Goal: Task Accomplishment & Management: Complete application form

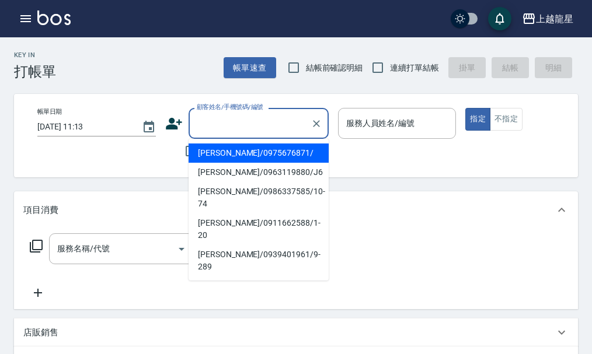
click at [208, 132] on input "顧客姓名/手機號碼/編號" at bounding box center [250, 123] width 112 height 20
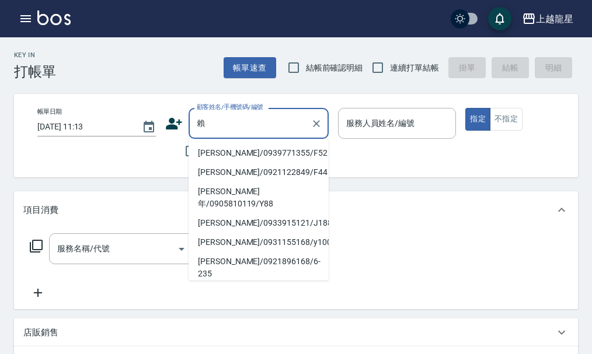
click at [220, 153] on li "[PERSON_NAME]/0939771355/F52" at bounding box center [259, 153] width 140 height 19
type input "[PERSON_NAME]/0939771355/F52"
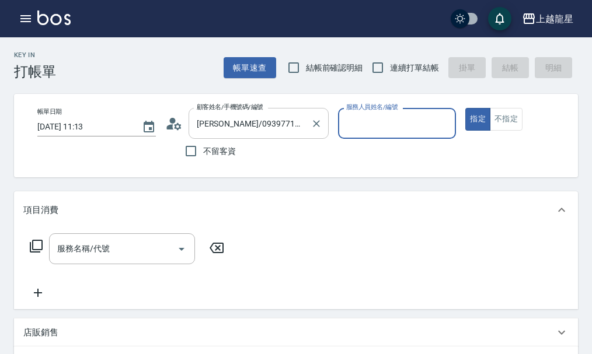
type input "馨華-6"
click at [440, 126] on icon "Clear" at bounding box center [444, 124] width 12 height 12
click at [411, 123] on input "服務人員姓名/編號" at bounding box center [397, 123] width 108 height 20
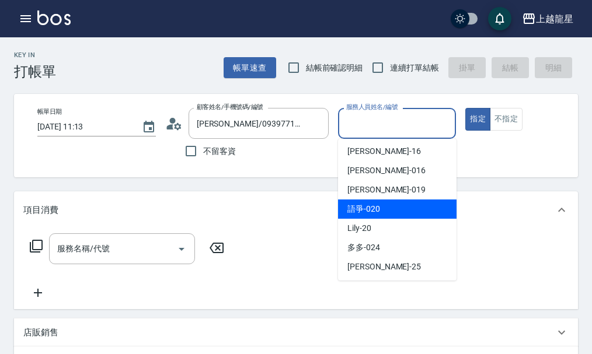
scroll to position [214, 0]
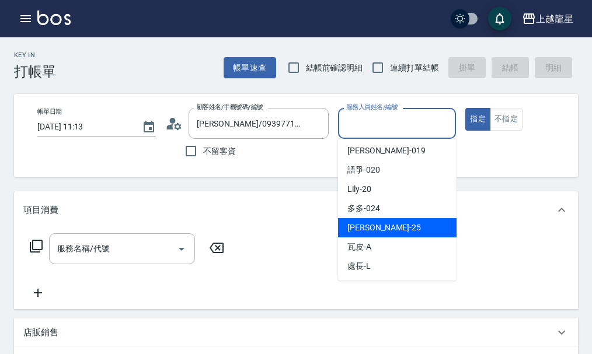
click at [382, 226] on div "淑雲 -25" at bounding box center [397, 227] width 118 height 19
type input "淑雲-25"
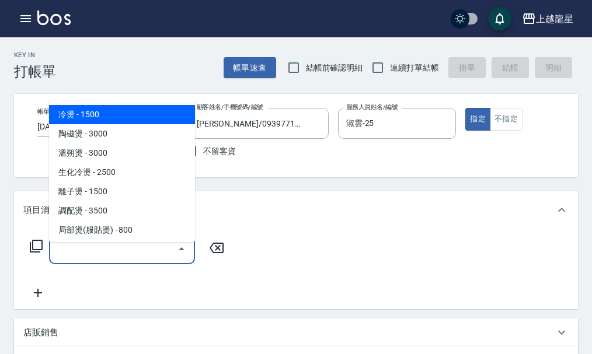
click at [80, 259] on input "服務名稱/代號" at bounding box center [113, 249] width 118 height 20
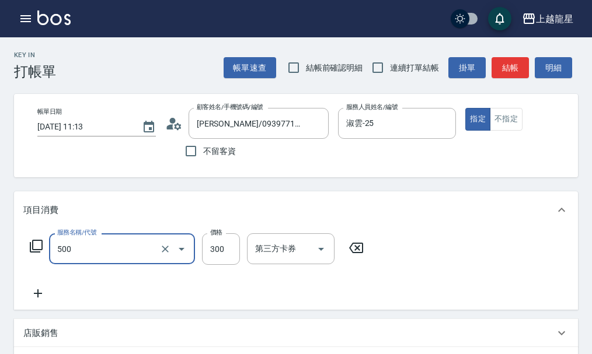
type input "一般洗髮(500)"
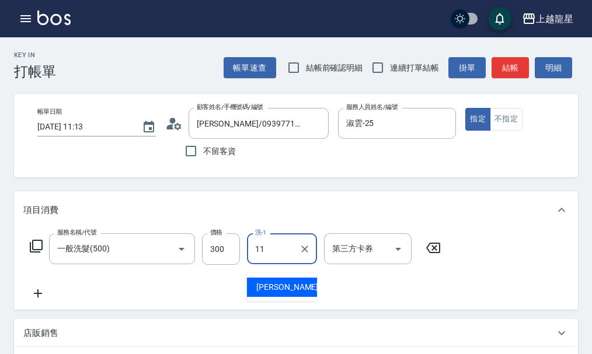
type input "[PERSON_NAME]-11"
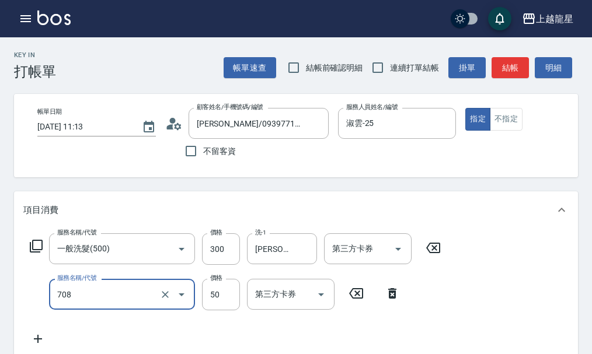
type input "吹捲.造型.包頭(708)"
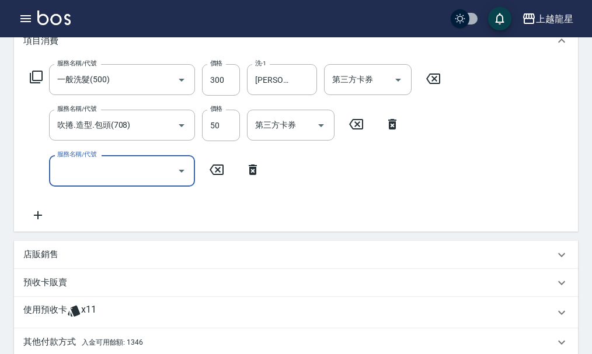
scroll to position [239, 0]
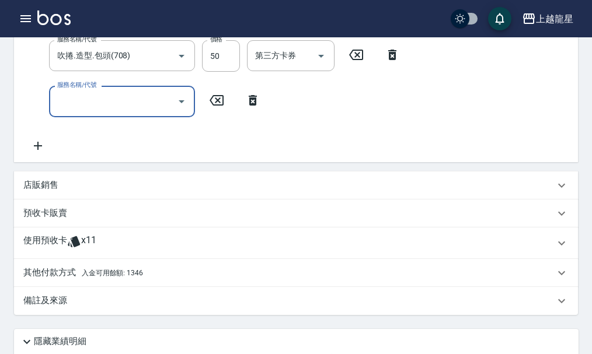
click at [129, 277] on span "入金可用餘額: 1346" at bounding box center [112, 273] width 61 height 8
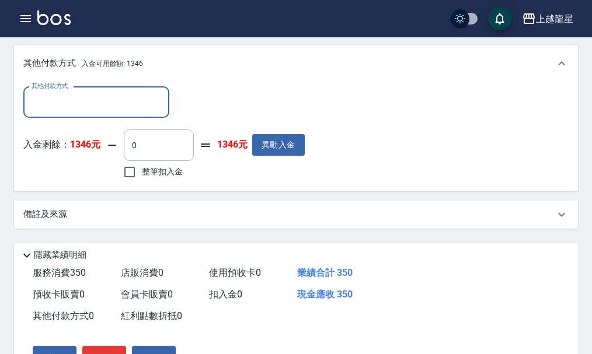
scroll to position [472, 0]
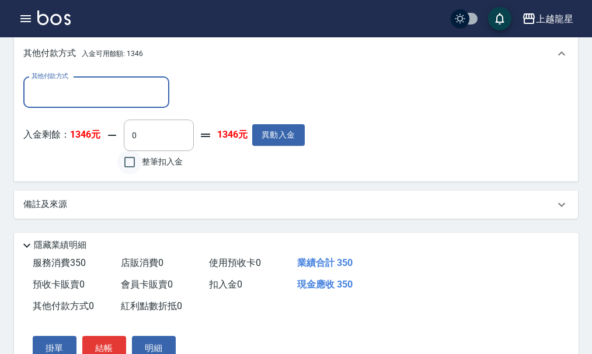
click at [131, 175] on input "整筆扣入金" at bounding box center [129, 162] width 25 height 25
checkbox input "true"
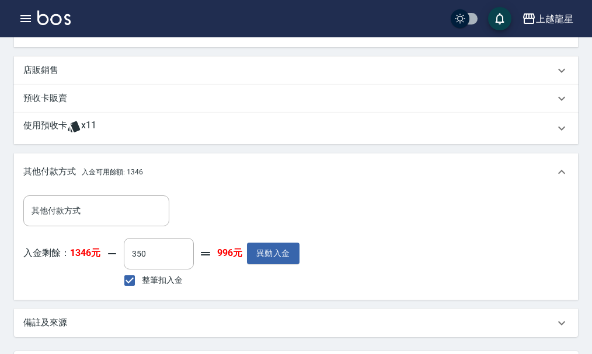
scroll to position [247, 0]
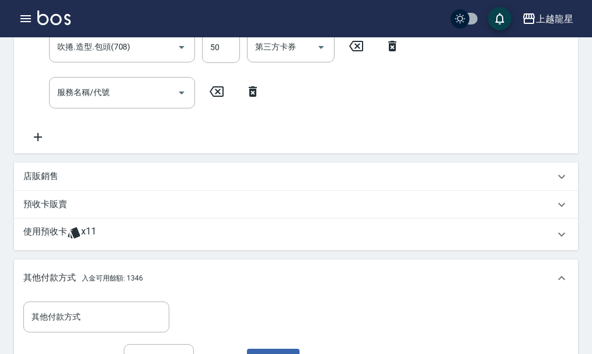
click at [390, 51] on icon at bounding box center [392, 46] width 8 height 11
type input "0"
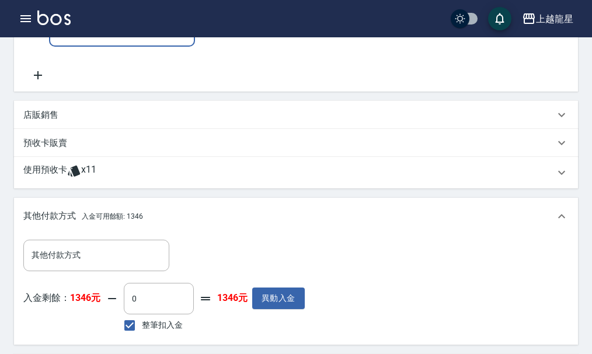
scroll to position [306, 0]
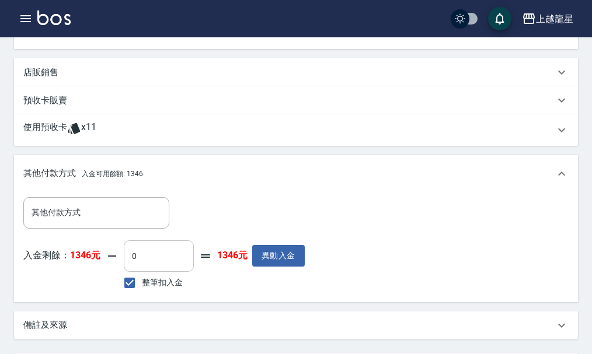
click at [139, 267] on input "0" at bounding box center [159, 256] width 70 height 32
click at [132, 295] on input "整筆扣入金" at bounding box center [129, 283] width 25 height 25
click at [131, 293] on input "整筆扣入金" at bounding box center [129, 283] width 25 height 25
checkbox input "true"
type input "300"
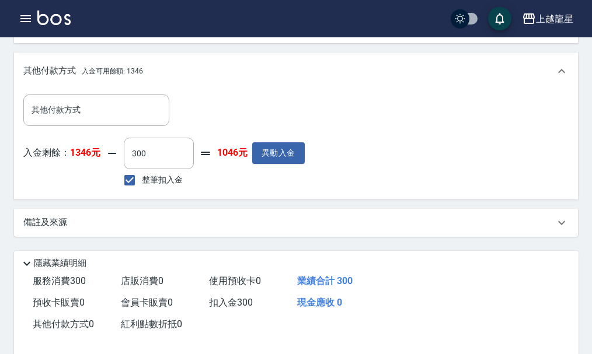
scroll to position [494, 0]
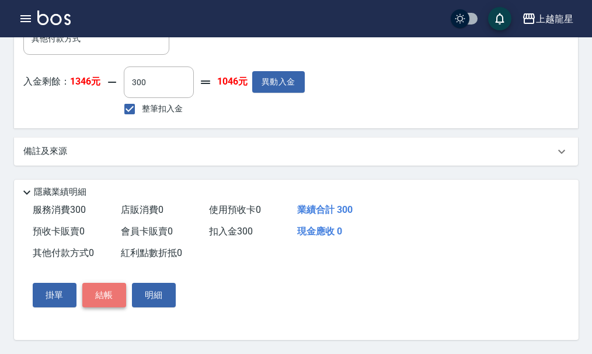
click at [114, 293] on button "結帳" at bounding box center [104, 295] width 44 height 25
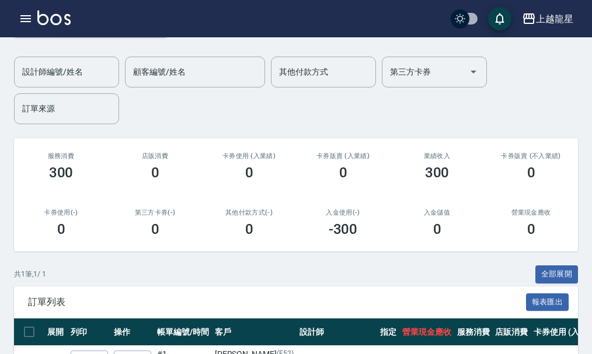
scroll to position [153, 0]
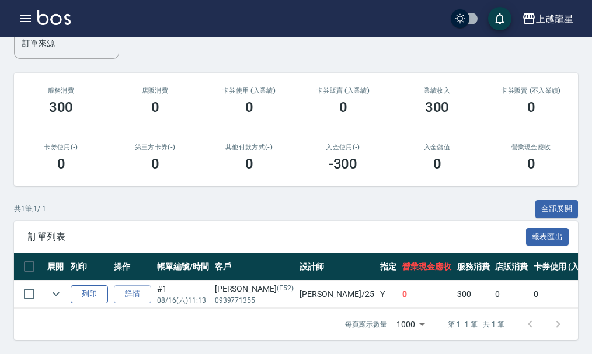
click at [78, 288] on button "列印" at bounding box center [89, 294] width 37 height 18
click at [53, 22] on img at bounding box center [53, 18] width 33 height 15
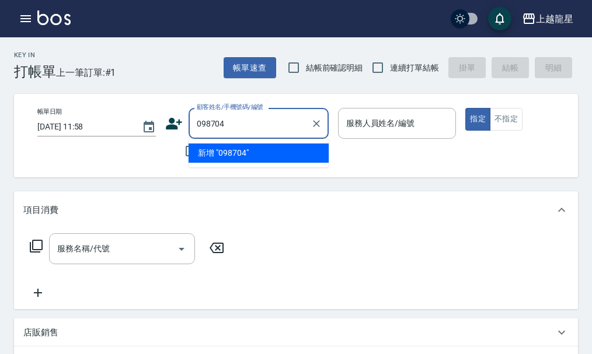
type input "0987046"
drag, startPoint x: 322, startPoint y: 123, endPoint x: 339, endPoint y: 105, distance: 24.8
click at [321, 123] on icon "Clear" at bounding box center [317, 124] width 12 height 12
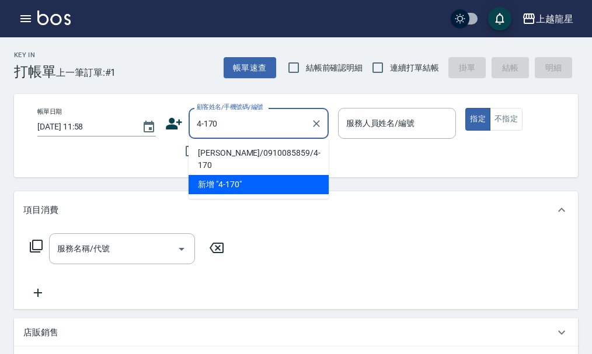
click at [260, 153] on li "[PERSON_NAME]/0910085859/4-170" at bounding box center [259, 160] width 140 height 32
type input "[PERSON_NAME]/0910085859/4-170"
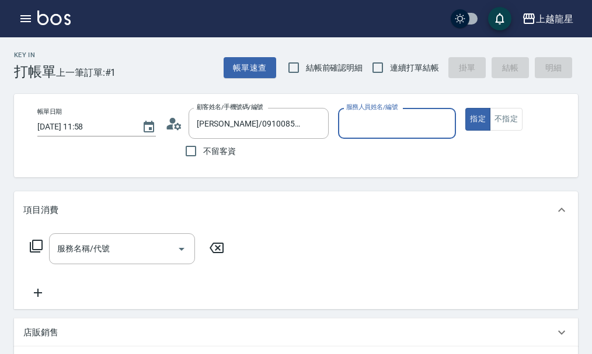
click at [173, 122] on circle at bounding box center [172, 121] width 6 height 6
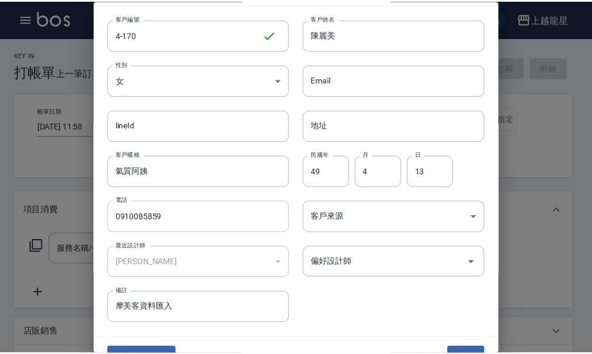
scroll to position [50, 0]
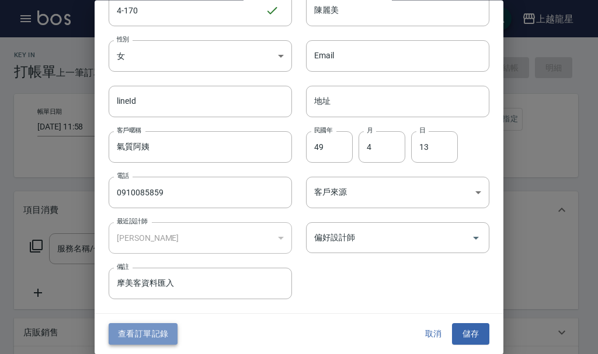
click at [138, 336] on button "查看訂單記錄" at bounding box center [143, 335] width 69 height 22
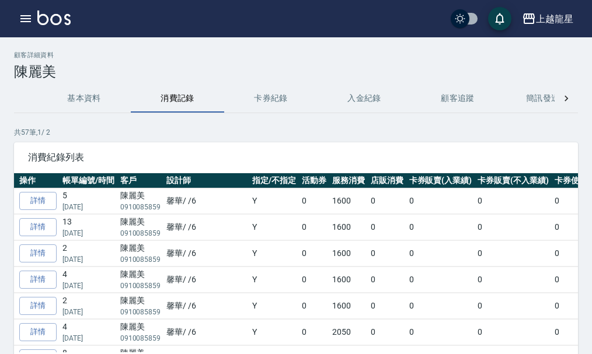
scroll to position [0, 19]
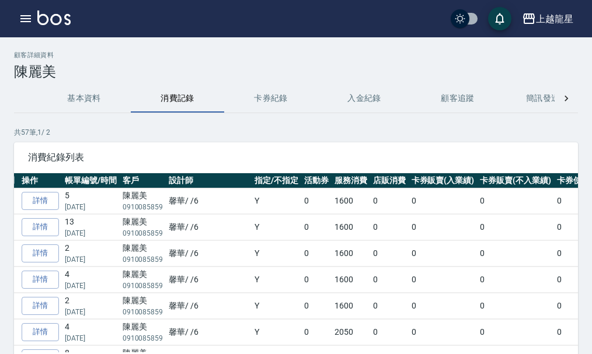
click at [103, 204] on p "[DATE]" at bounding box center [91, 207] width 52 height 11
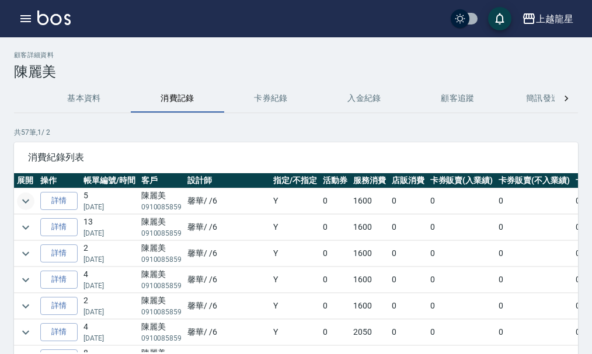
click at [24, 197] on icon "expand row" at bounding box center [26, 201] width 14 height 14
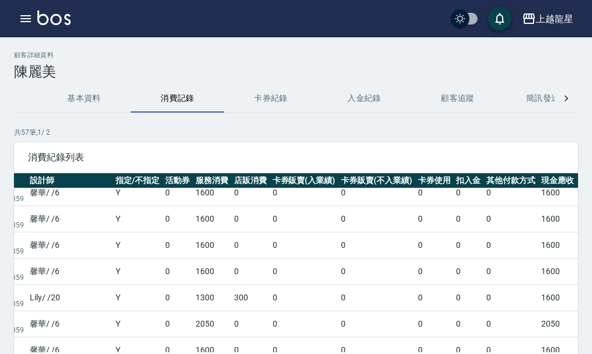
scroll to position [0, 158]
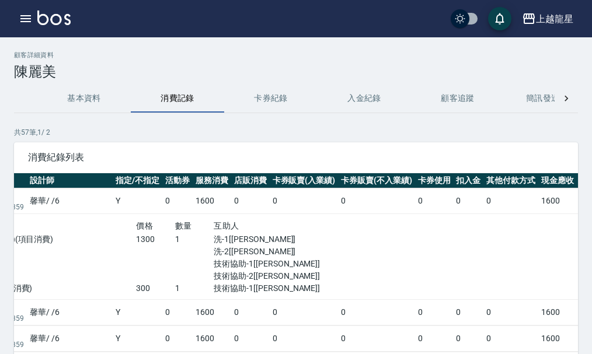
click at [53, 29] on div "上越龍星 登出" at bounding box center [296, 18] width 592 height 37
click at [44, 19] on img at bounding box center [53, 18] width 33 height 15
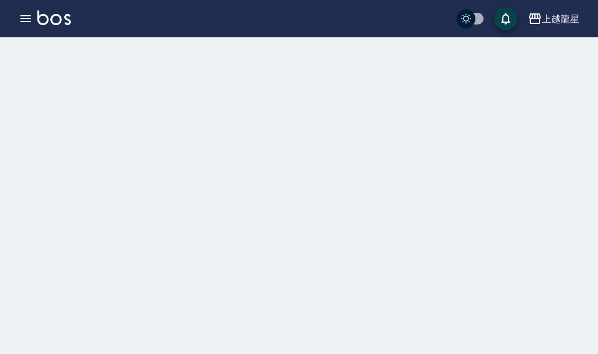
click at [25, 17] on icon "button" at bounding box center [26, 19] width 14 height 14
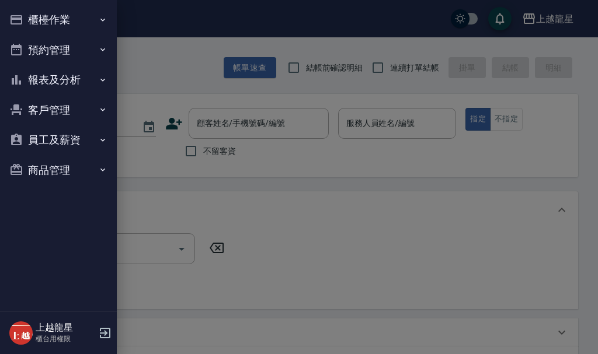
click at [46, 17] on button "櫃檯作業" at bounding box center [58, 20] width 107 height 30
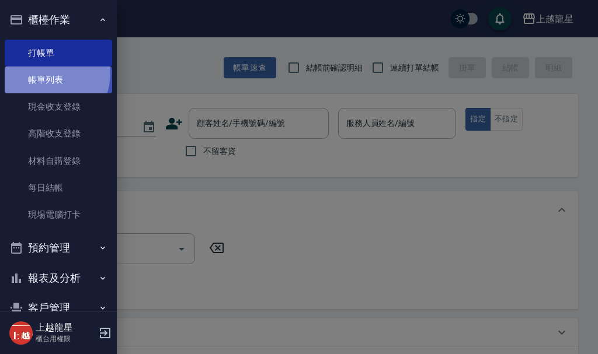
click at [45, 74] on link "帳單列表" at bounding box center [58, 80] width 107 height 27
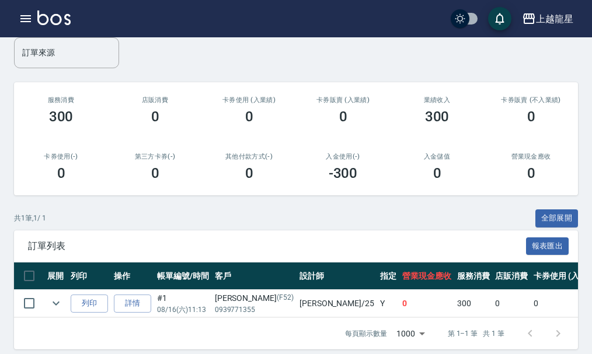
scroll to position [153, 0]
